Goal: Contribute content: Add original content to the website for others to see

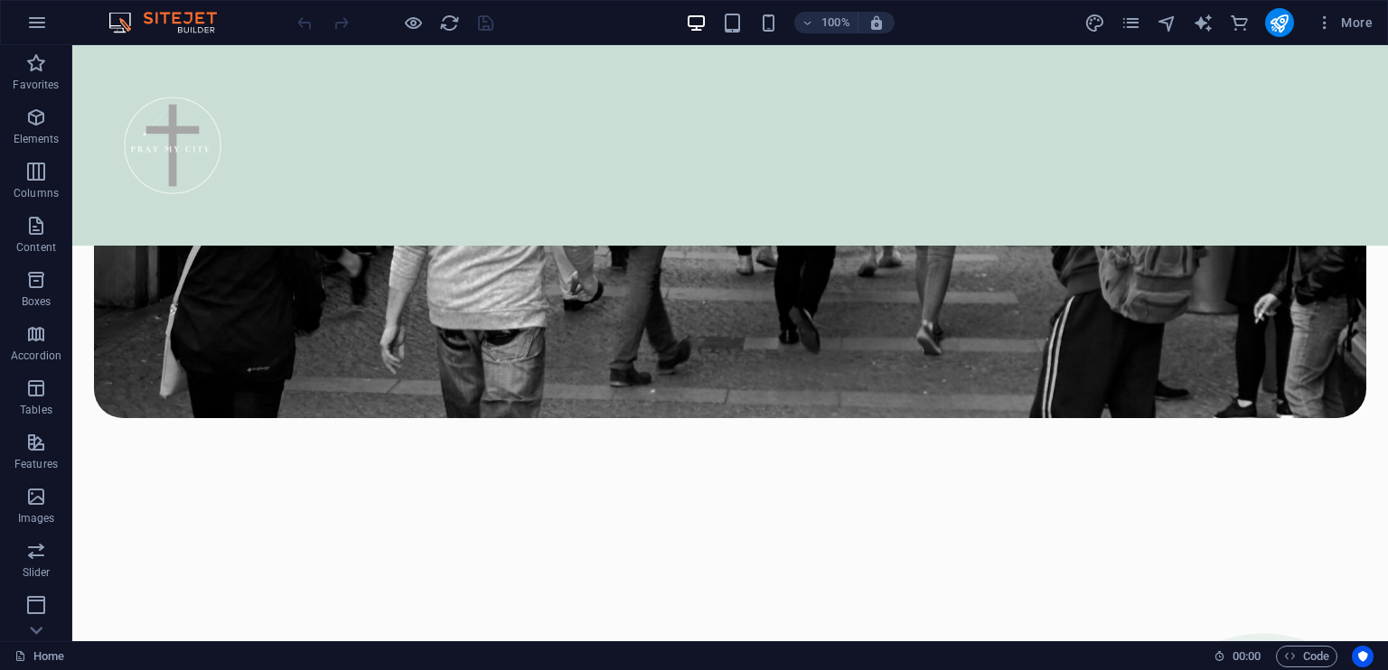
scroll to position [1276, 0]
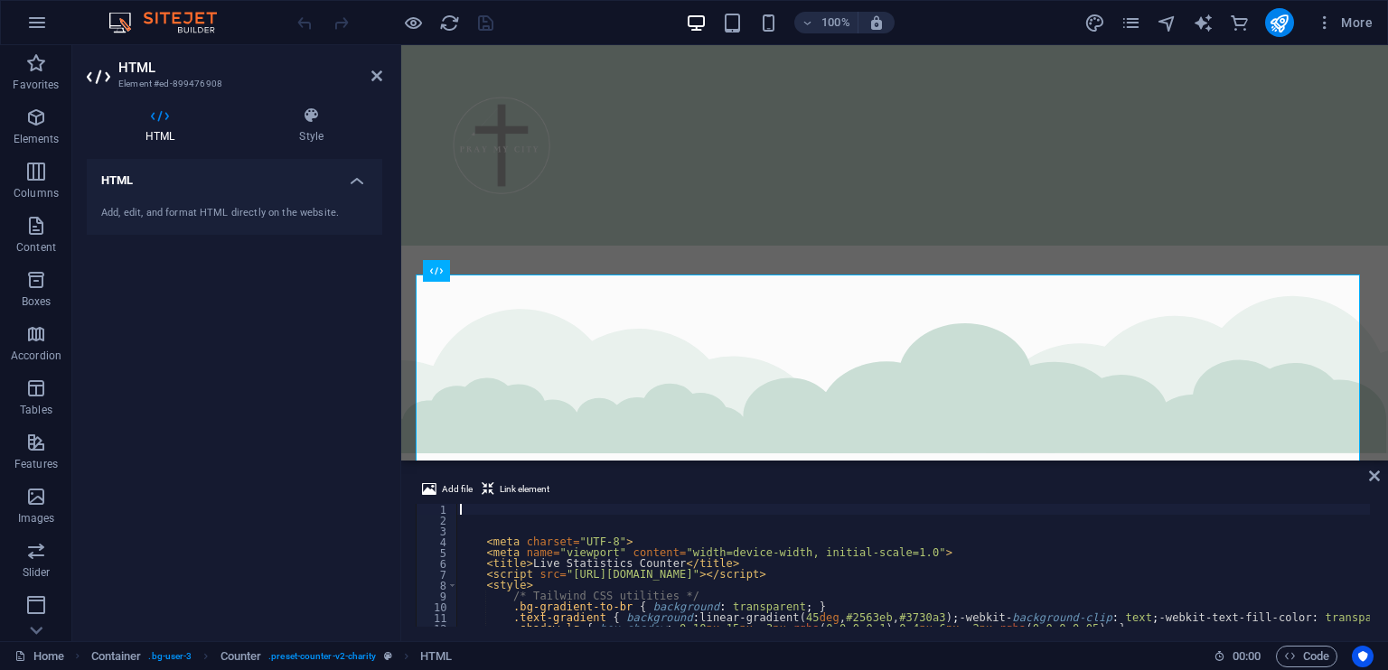
scroll to position [1207, 0]
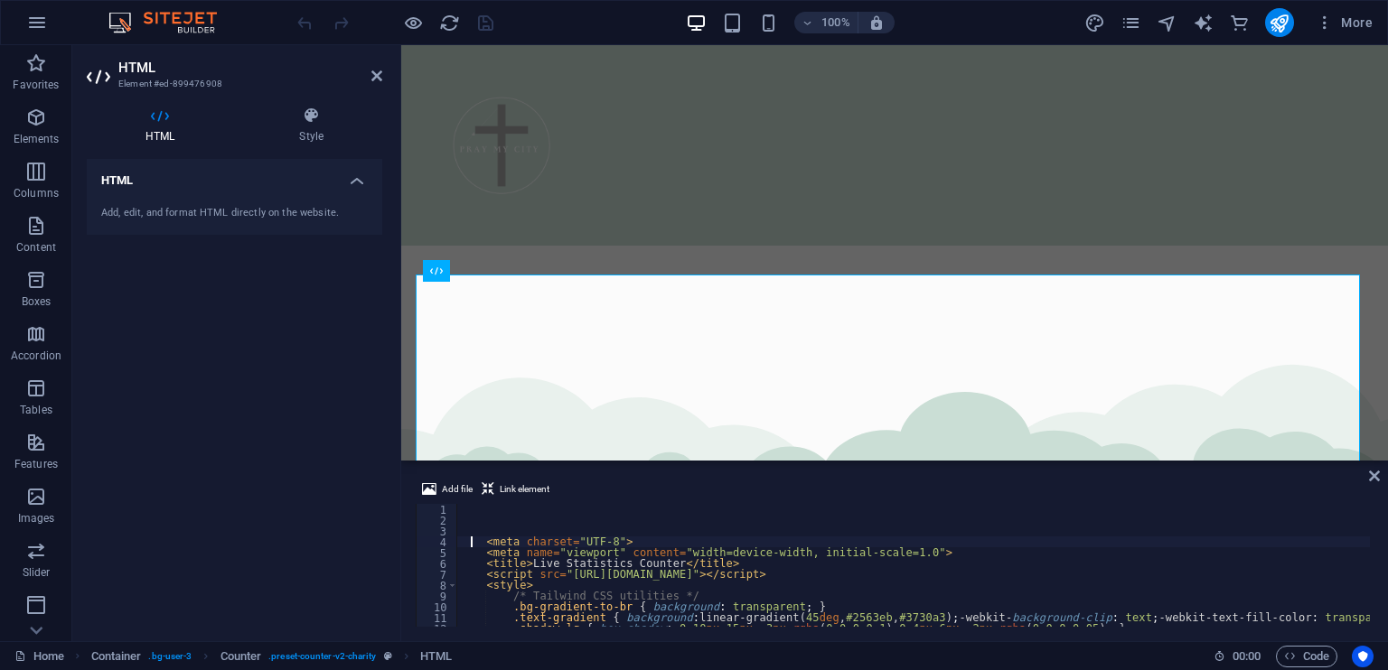
click at [474, 539] on div "< meta charset = "UTF-8" > < meta name = "viewport" content = "width=device-wid…" at bounding box center [913, 576] width 914 height 145
type textarea "<meta charset="UTF-8">"
click at [379, 79] on icon at bounding box center [376, 76] width 11 height 14
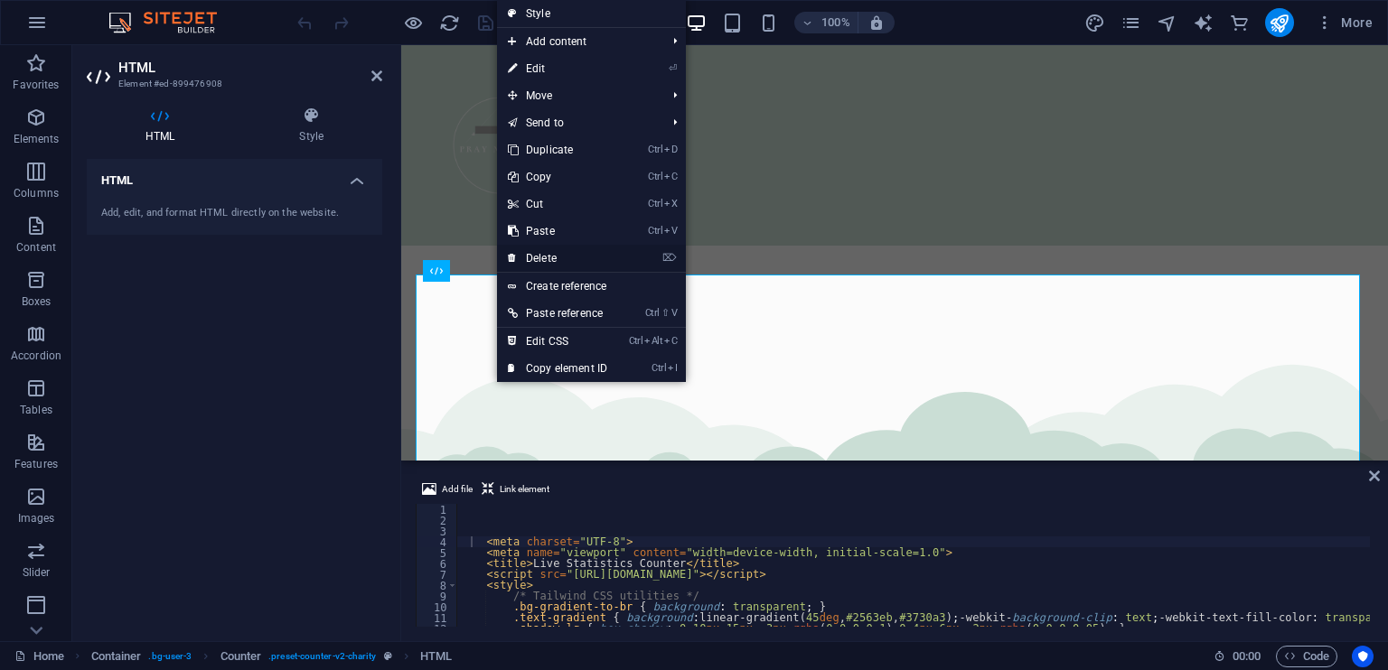
click at [557, 265] on link "⌦ Delete" at bounding box center [557, 258] width 121 height 27
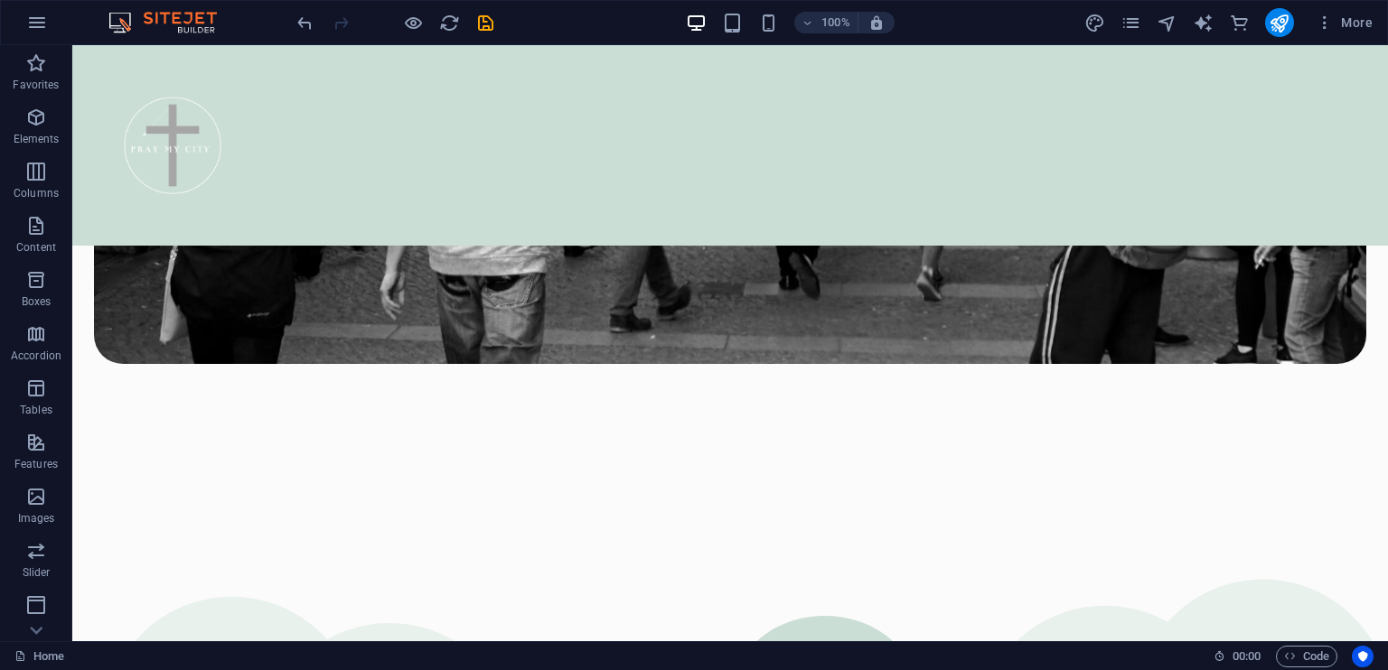
scroll to position [1314, 0]
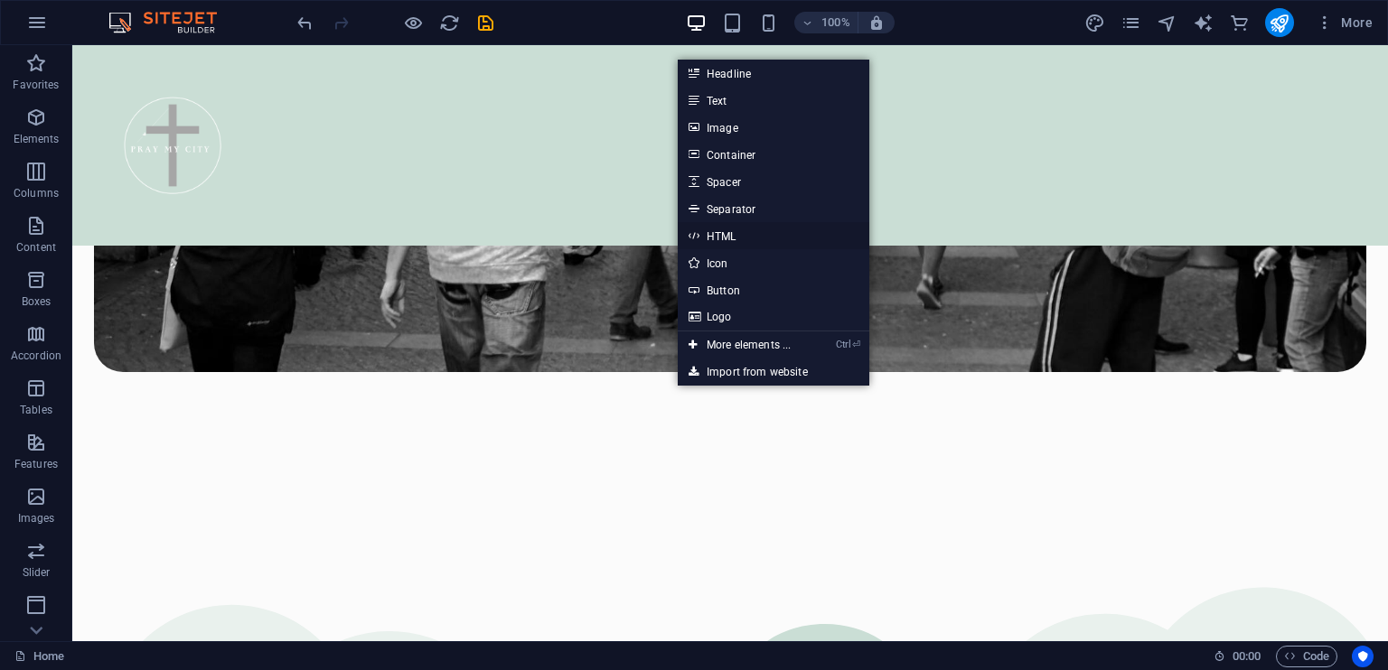
click at [734, 232] on link "HTML" at bounding box center [774, 235] width 192 height 27
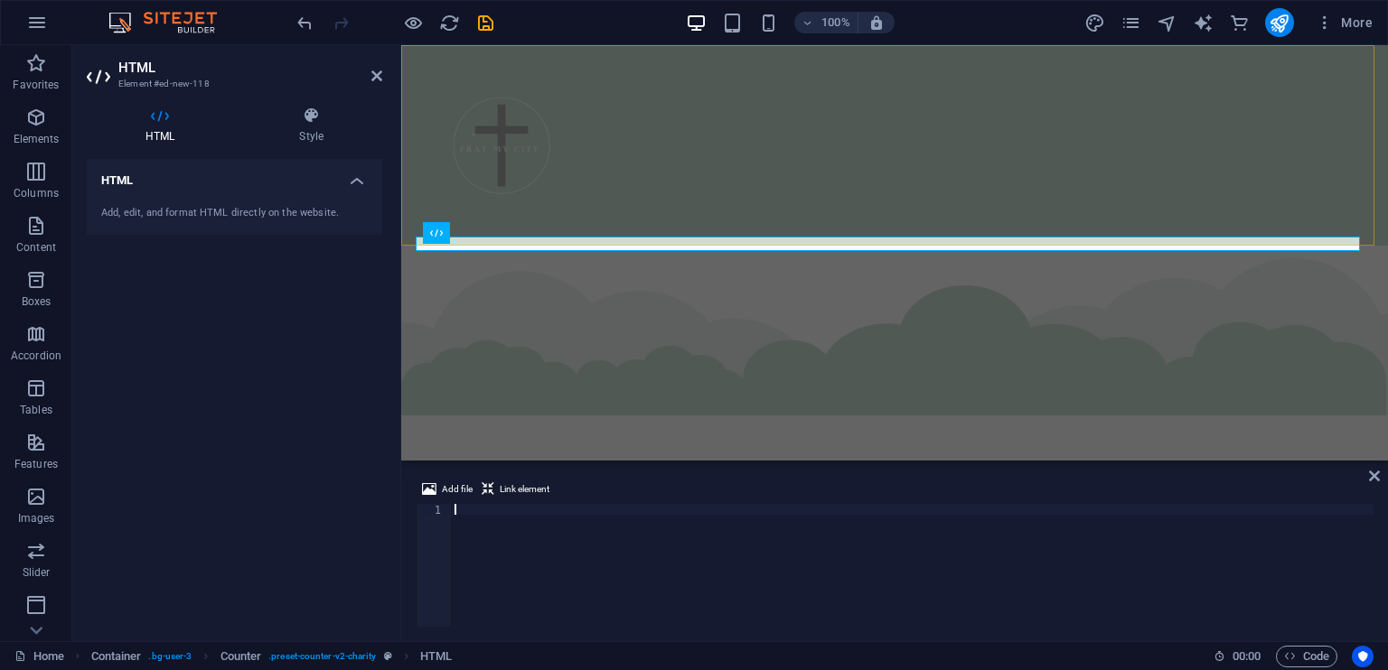
scroll to position [1245, 0]
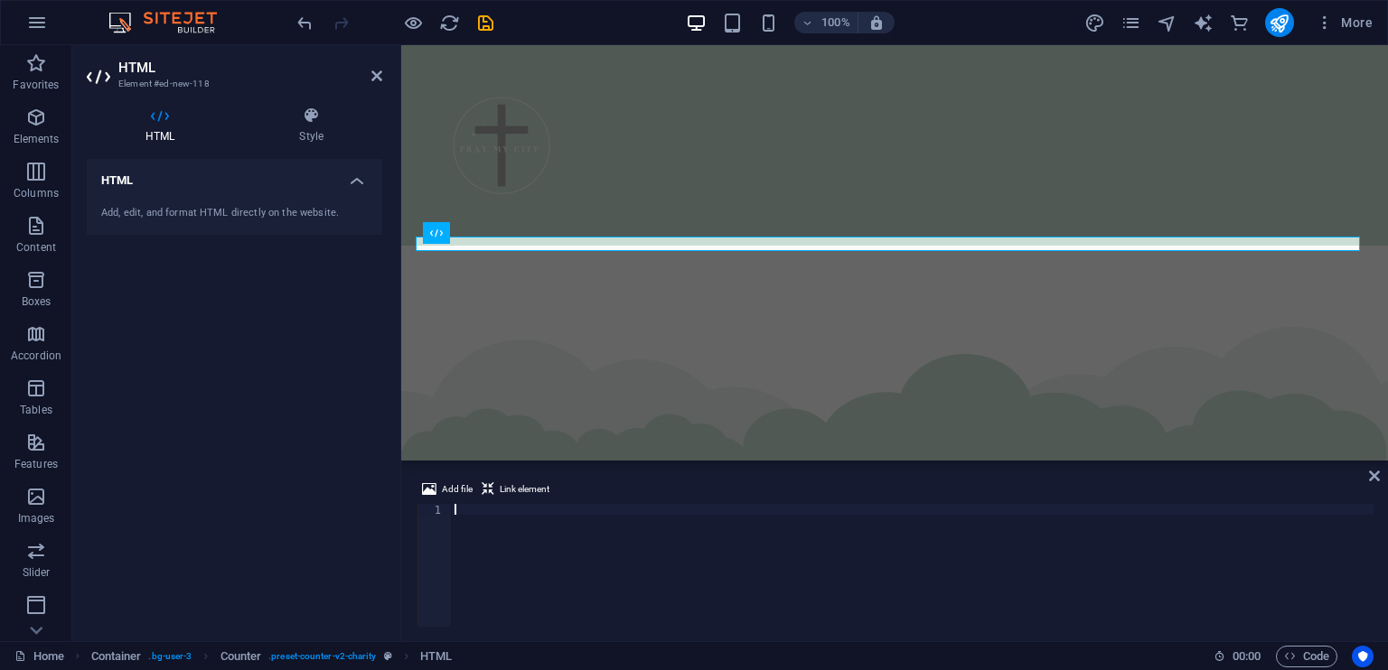
type textarea "</html>"
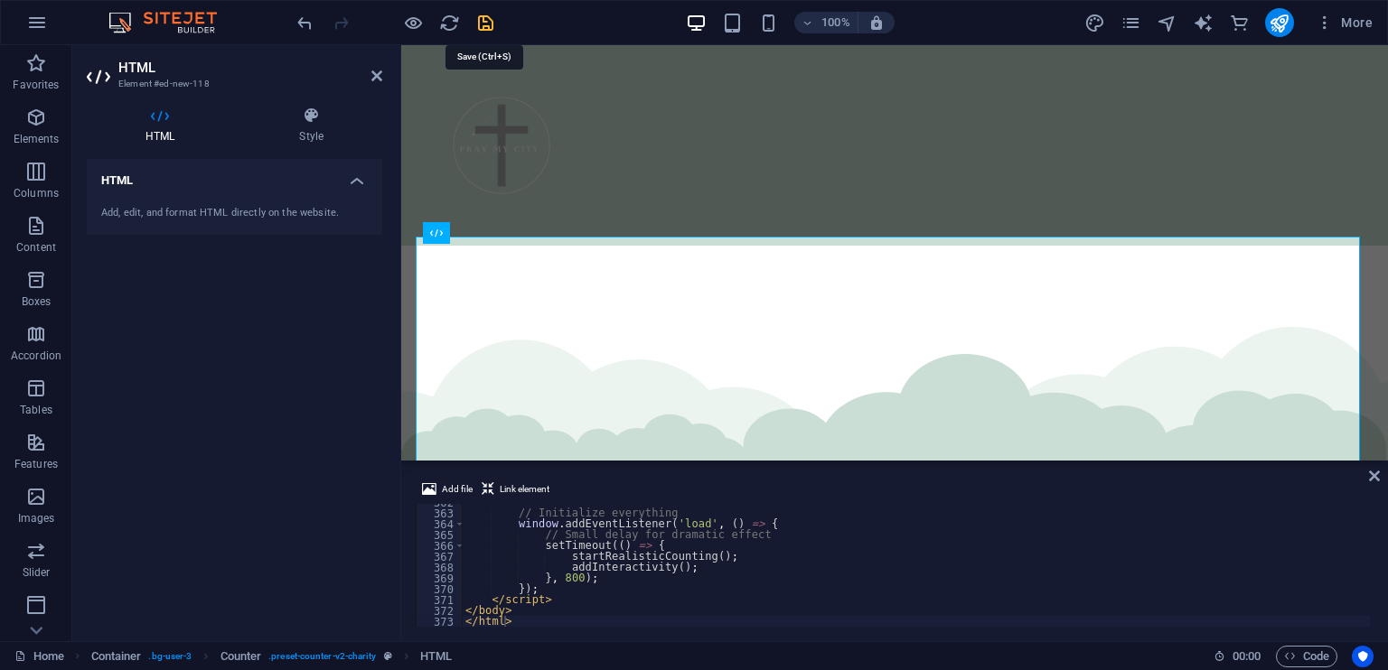
click at [481, 21] on icon "save" at bounding box center [485, 23] width 21 height 21
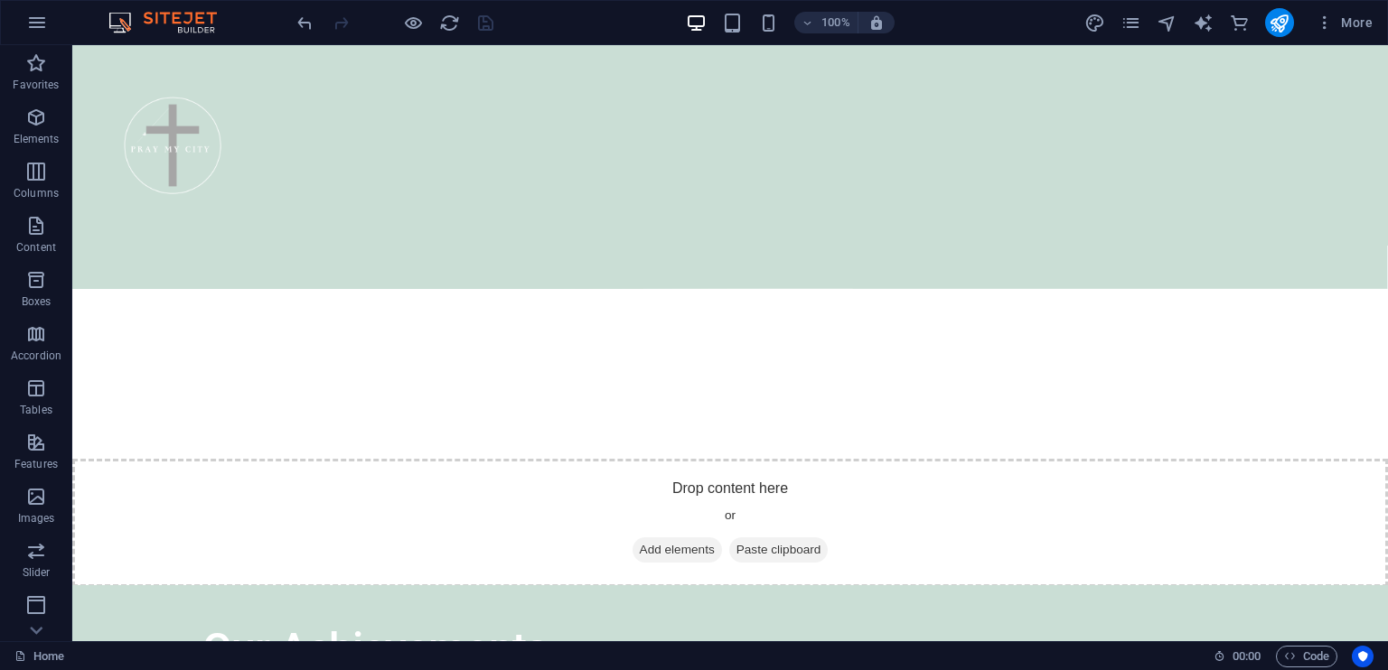
scroll to position [1806, 0]
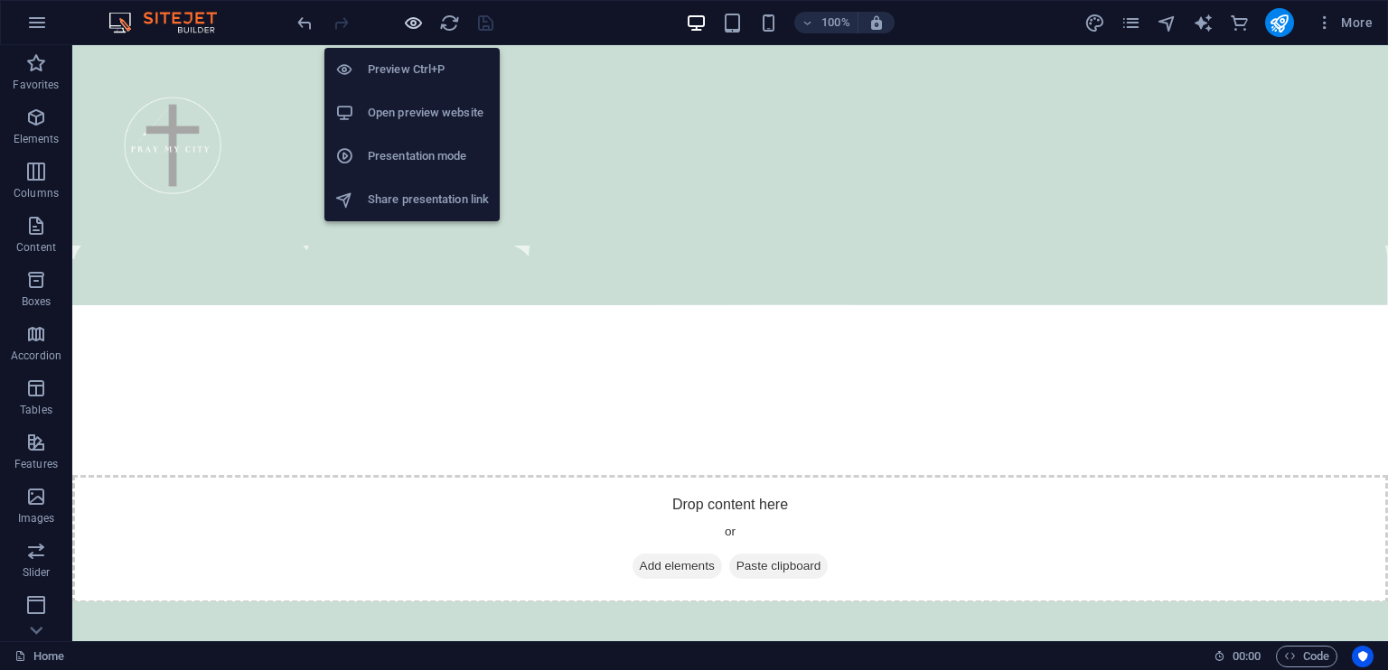
click at [413, 15] on icon "button" at bounding box center [413, 23] width 21 height 21
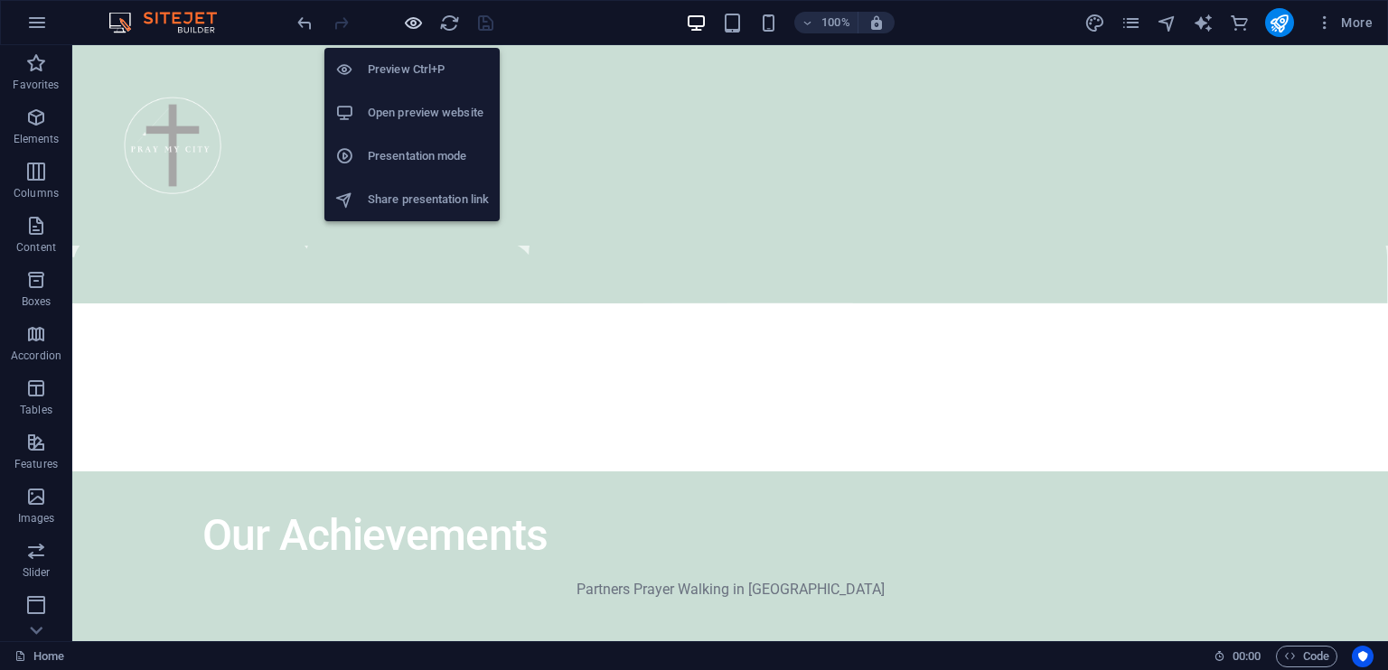
scroll to position [1655, 0]
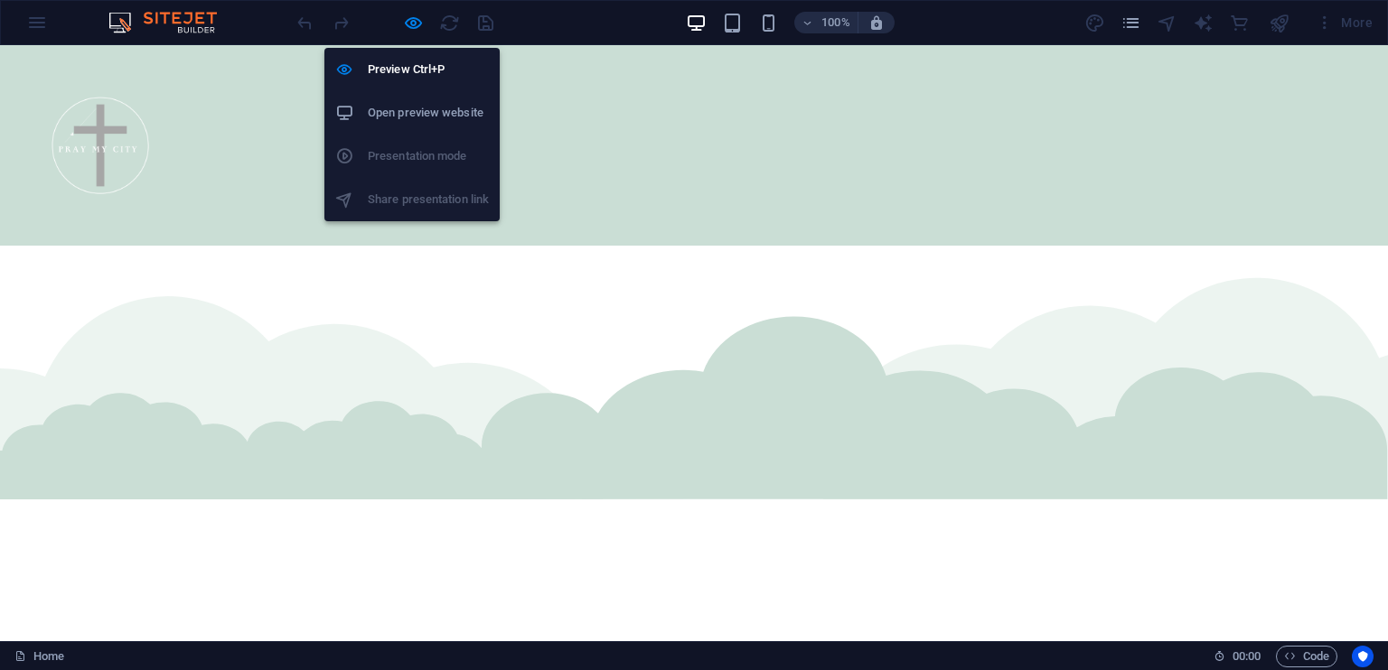
click at [439, 104] on h6 "Open preview website" at bounding box center [428, 113] width 121 height 22
click at [408, 23] on icon "button" at bounding box center [413, 23] width 21 height 21
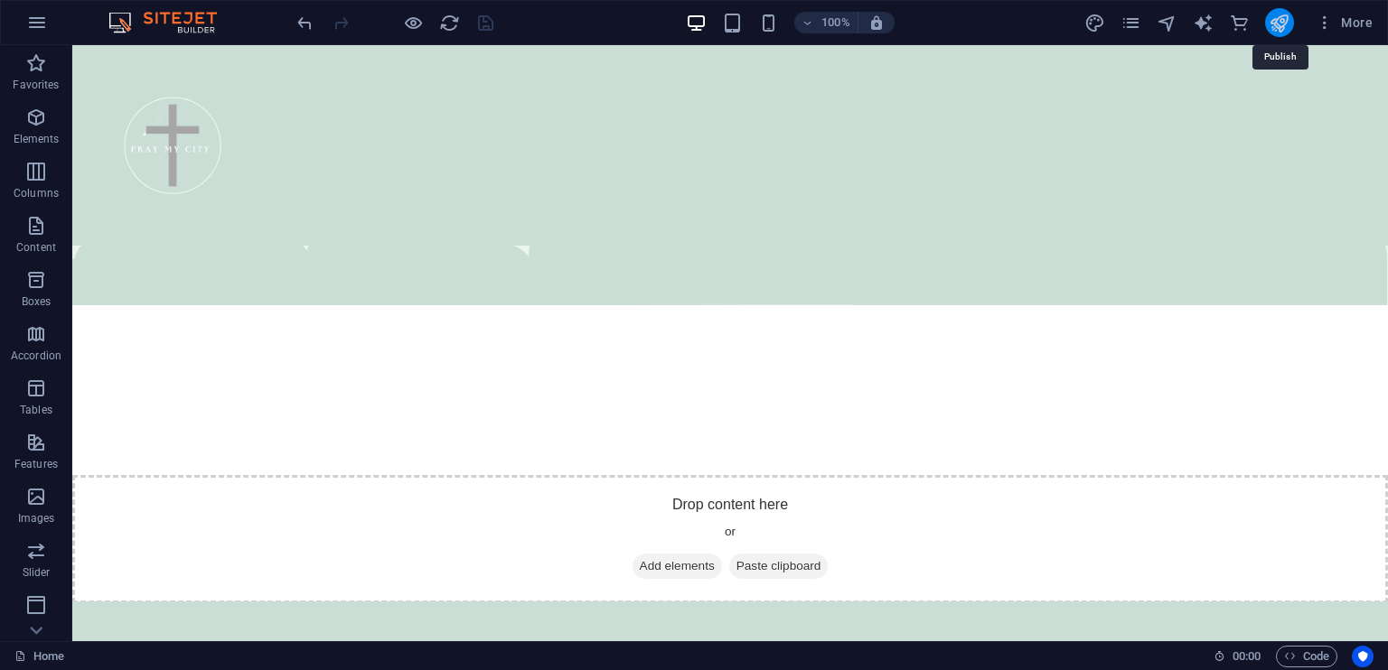
click at [1282, 19] on icon "publish" at bounding box center [1279, 23] width 21 height 21
